Goal: Task Accomplishment & Management: Complete application form

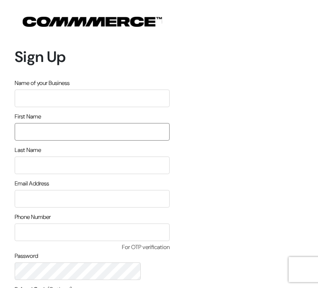
click at [50, 123] on input "text" at bounding box center [92, 132] width 155 height 18
type input "Abhijith"
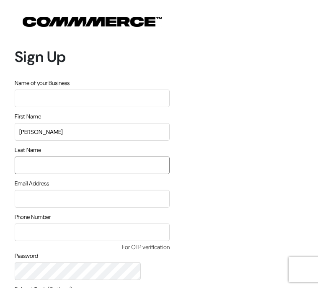
click at [113, 157] on input "text" at bounding box center [92, 166] width 155 height 18
type input "Bhaskar"
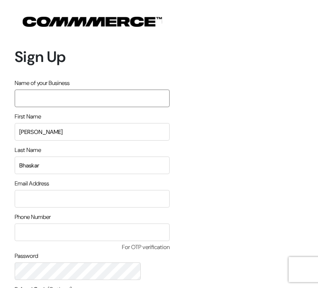
click at [55, 90] on input "text" at bounding box center [92, 99] width 155 height 18
type input "Snapit"
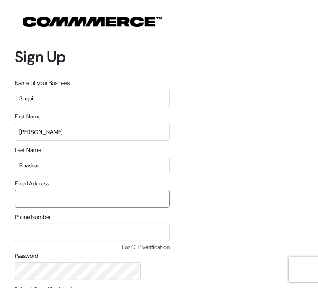
click at [39, 190] on input "email" at bounding box center [92, 199] width 155 height 18
type input "abhijithbs19@gmail.com"
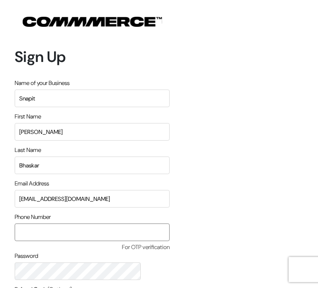
click at [39, 224] on input "text" at bounding box center [92, 233] width 155 height 18
type input "8884785214"
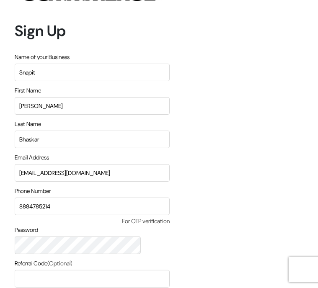
scroll to position [49, 0]
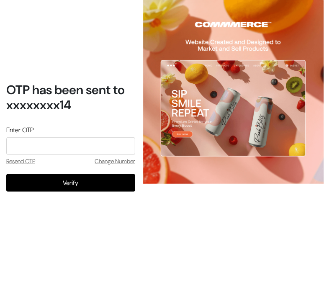
click at [26, 149] on input "tel" at bounding box center [70, 146] width 129 height 18
type input "9617"
click at [37, 182] on button "Verify" at bounding box center [70, 183] width 129 height 18
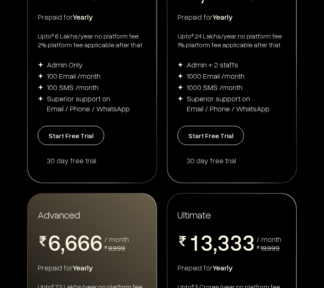
scroll to position [209, 0]
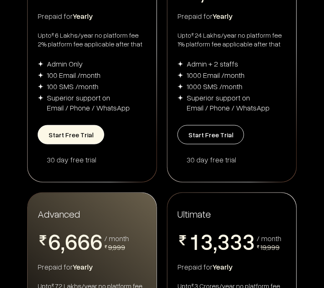
click at [79, 138] on button "Start Free Trial" at bounding box center [71, 134] width 67 height 19
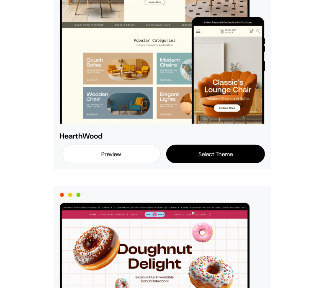
scroll to position [209, 0]
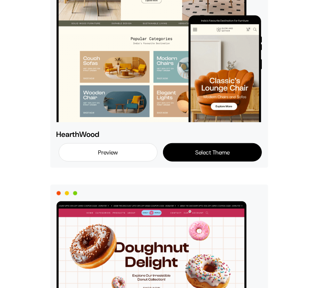
click at [261, 162] on button "Select Theme" at bounding box center [212, 152] width 98 height 18
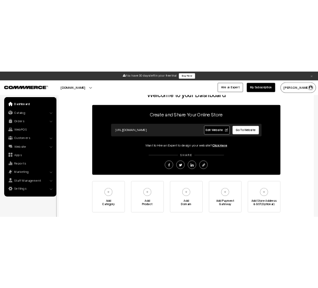
scroll to position [42, 0]
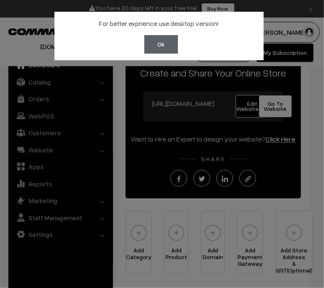
click at [169, 49] on button "Ok" at bounding box center [160, 44] width 33 height 18
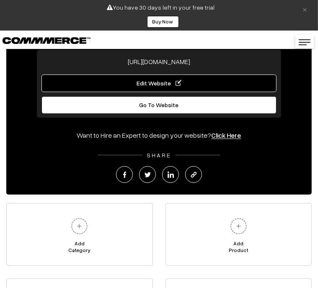
scroll to position [84, 0]
